Goal: Task Accomplishment & Management: Complete application form

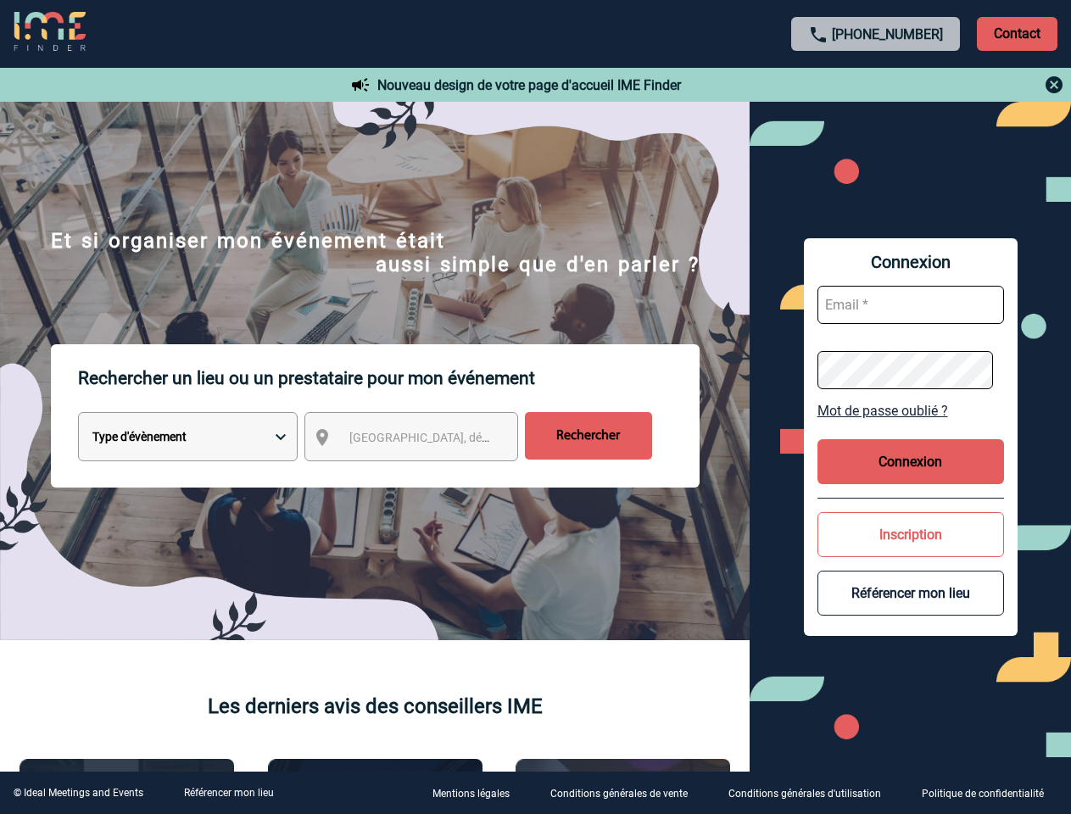
click at [535, 407] on p "Rechercher un lieu ou un prestataire pour mon événement" at bounding box center [388, 378] width 621 height 68
click at [1016, 33] on p "Contact" at bounding box center [1017, 34] width 81 height 34
click at [876, 85] on div at bounding box center [875, 85] width 377 height 20
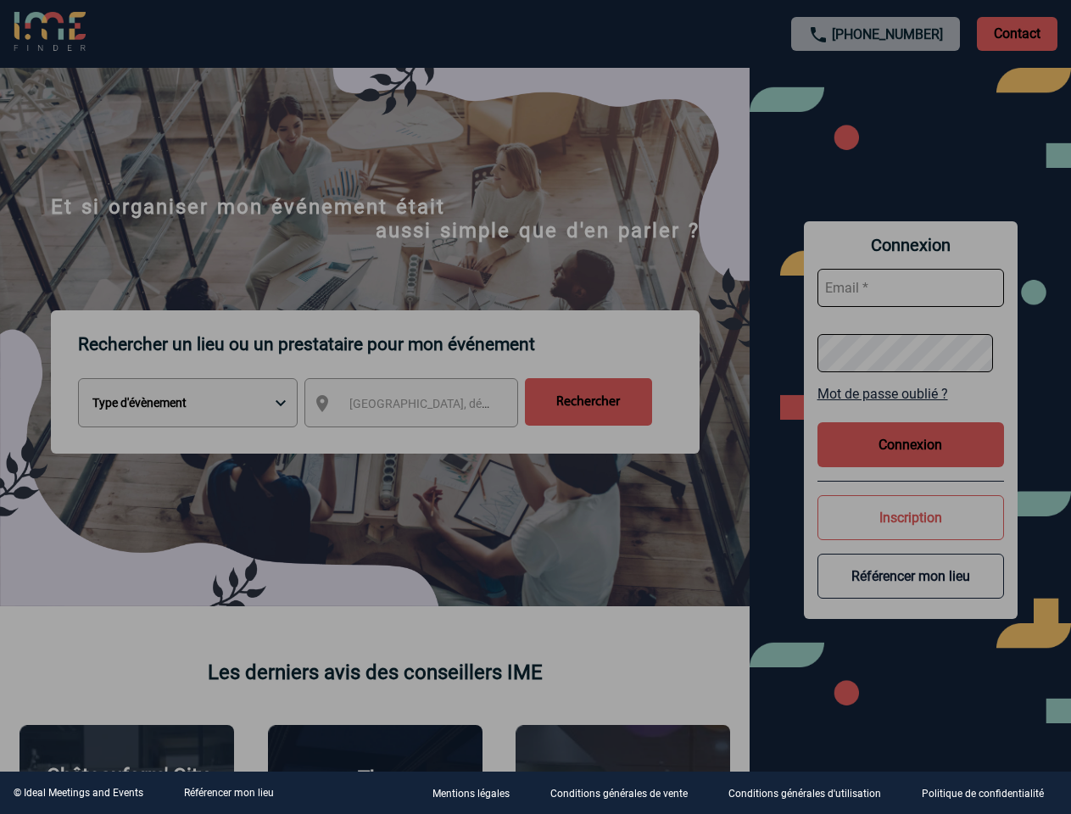
click at [426, 440] on div at bounding box center [535, 407] width 1071 height 814
click at [910, 410] on div at bounding box center [535, 407] width 1071 height 814
click at [910, 461] on div at bounding box center [535, 407] width 1071 height 814
click at [910, 534] on div at bounding box center [535, 407] width 1071 height 814
click at [910, 593] on div at bounding box center [535, 407] width 1071 height 814
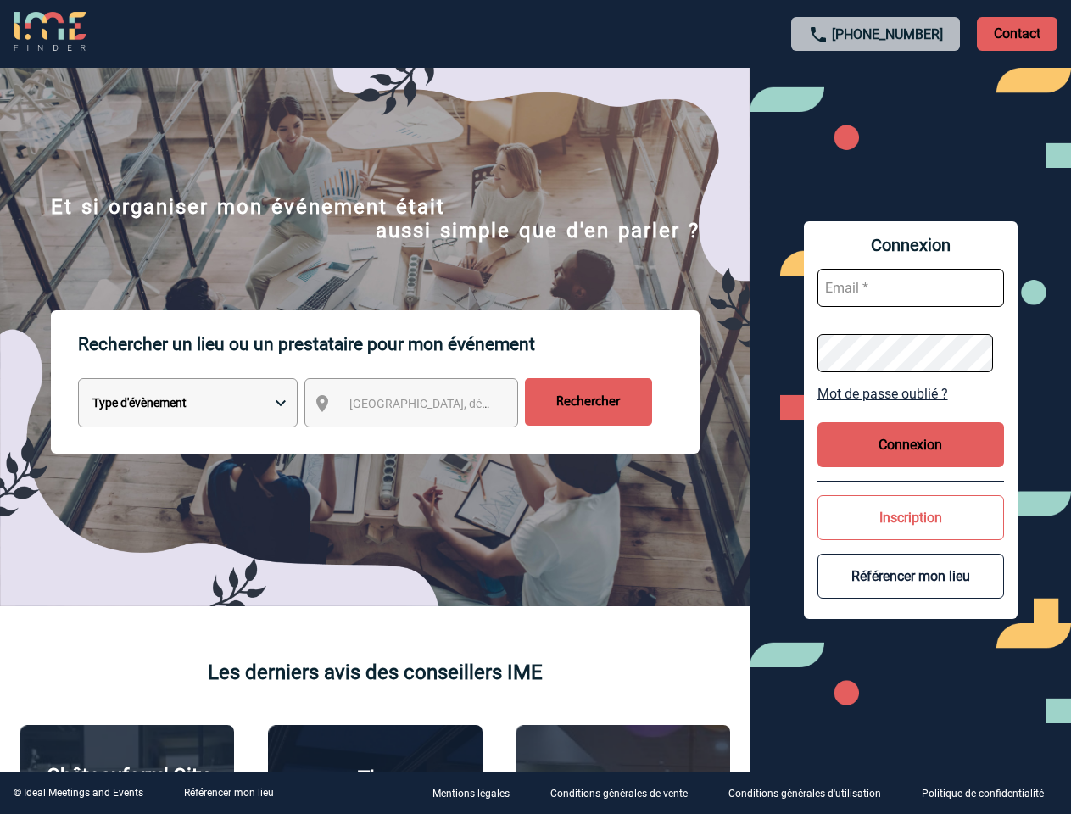
click at [228, 793] on link "Référencer mon lieu" at bounding box center [229, 793] width 90 height 12
